Goal: Task Accomplishment & Management: Manage account settings

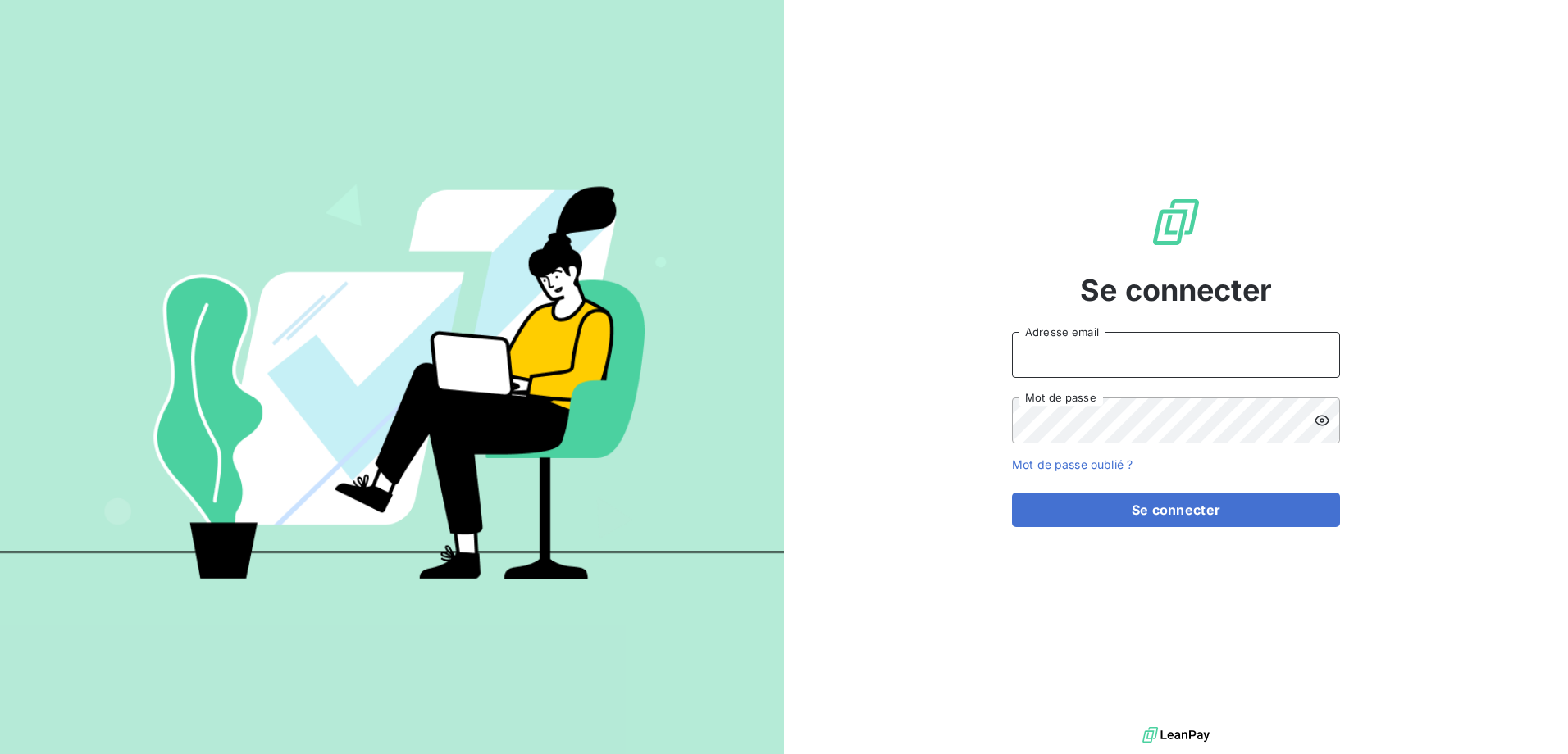
click at [1151, 375] on input "Adresse email" at bounding box center [1175, 355] width 328 height 46
click at [1207, 297] on span "Se connecter" at bounding box center [1175, 290] width 191 height 44
click at [1181, 335] on input "Adresse email" at bounding box center [1175, 355] width 328 height 46
type input "[PERSON_NAME][EMAIL_ADDRESS][PERSON_NAME][DOMAIN_NAME][PERSON_NAME]"
click at [1095, 468] on link "Mot de passe oublié ?" at bounding box center [1072, 464] width 121 height 14
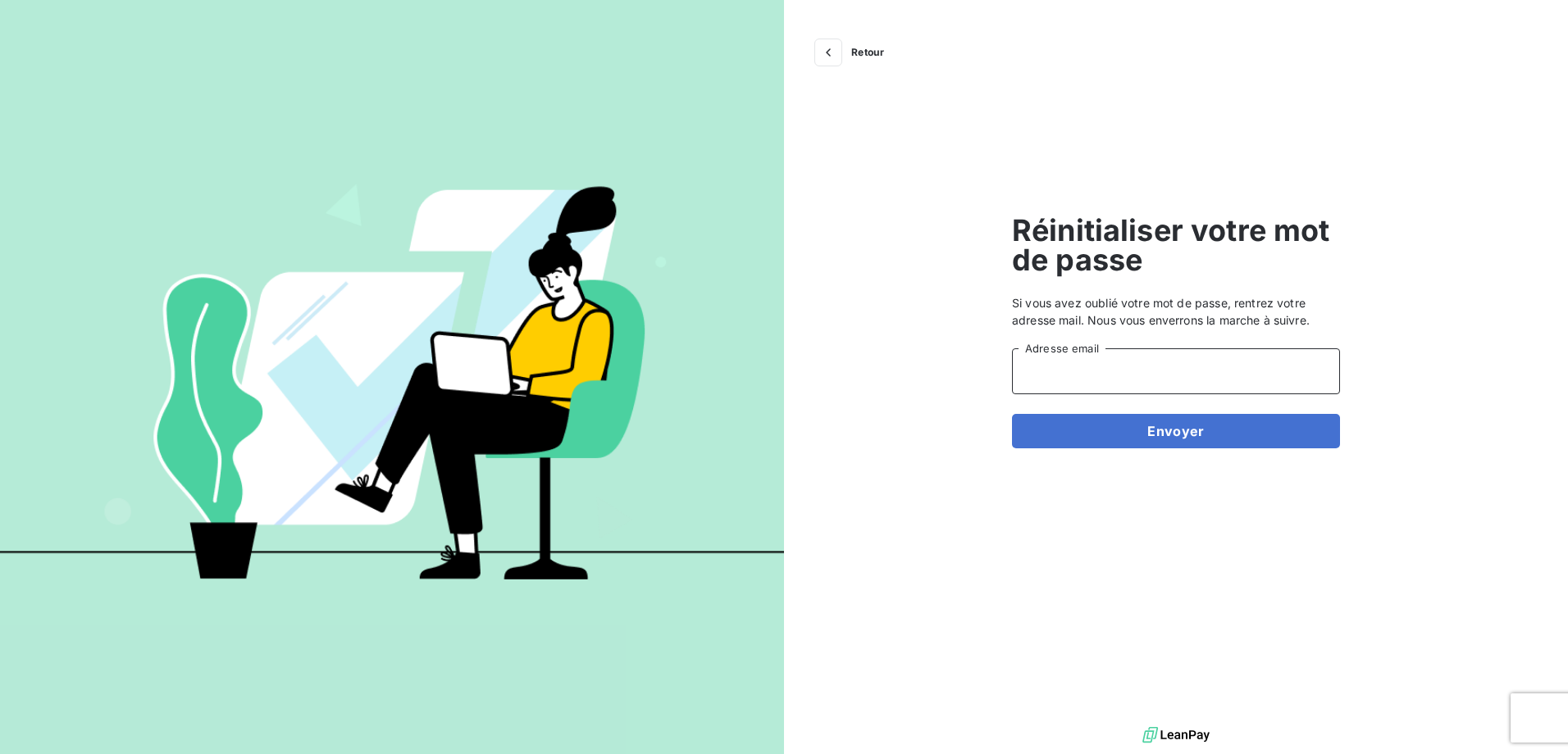
click at [1188, 356] on input "Adresse email" at bounding box center [1175, 371] width 328 height 46
type input "[PERSON_NAME][EMAIL_ADDRESS][PERSON_NAME][DOMAIN_NAME][PERSON_NAME]"
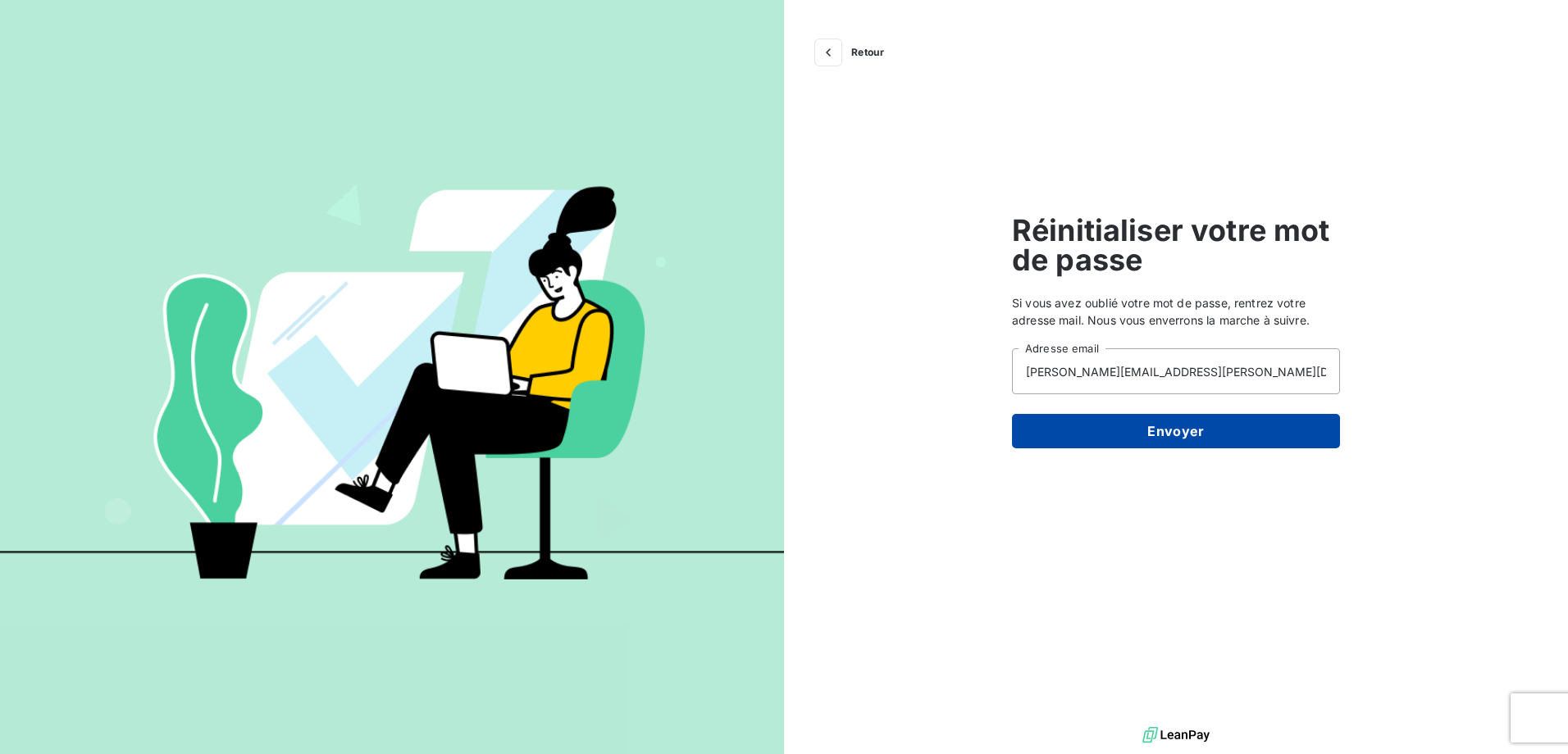
click at [1218, 430] on button "Envoyer" at bounding box center [1175, 431] width 328 height 34
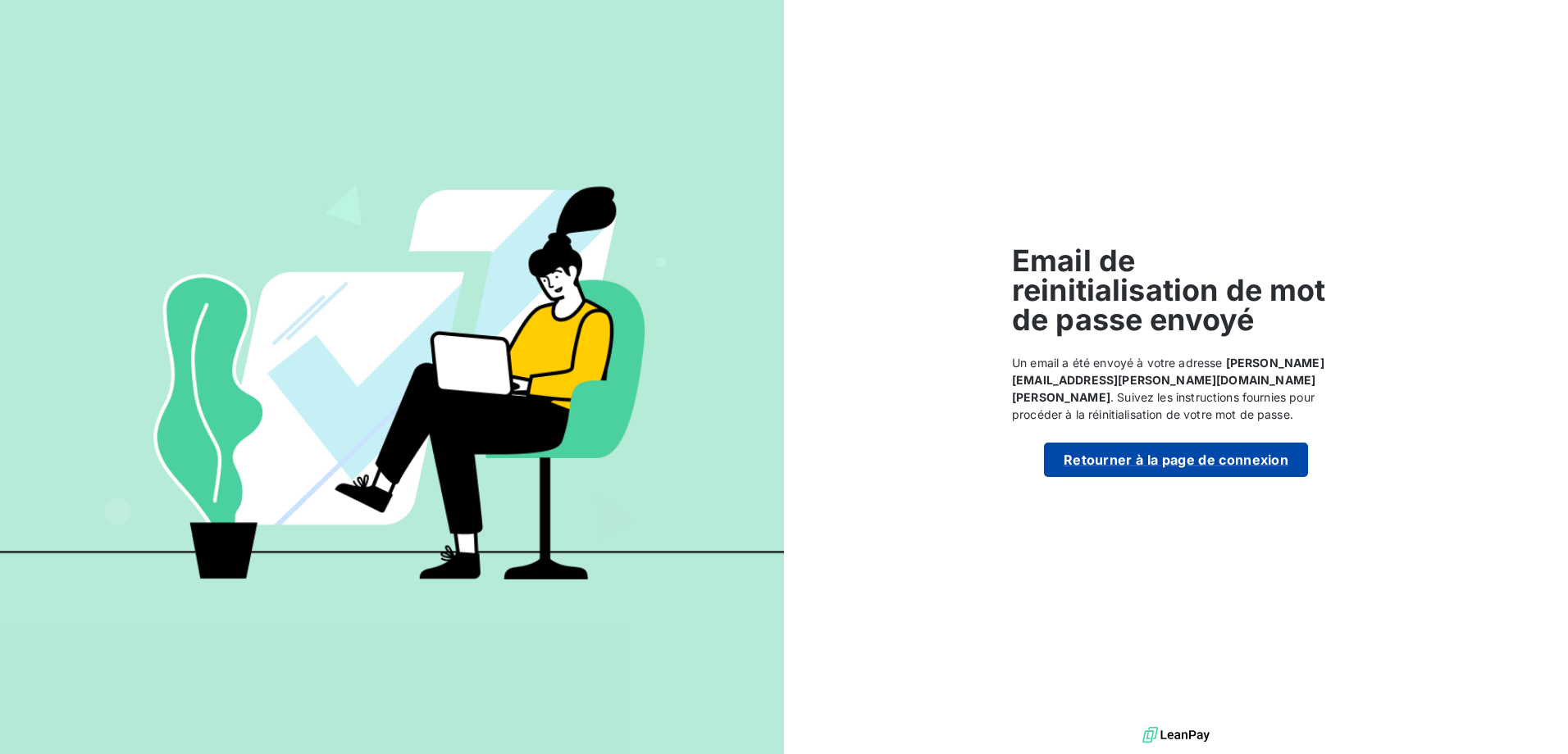
click at [1185, 471] on button "Retourner à la page de connexion" at bounding box center [1175, 460] width 264 height 34
